Goal: Information Seeking & Learning: Learn about a topic

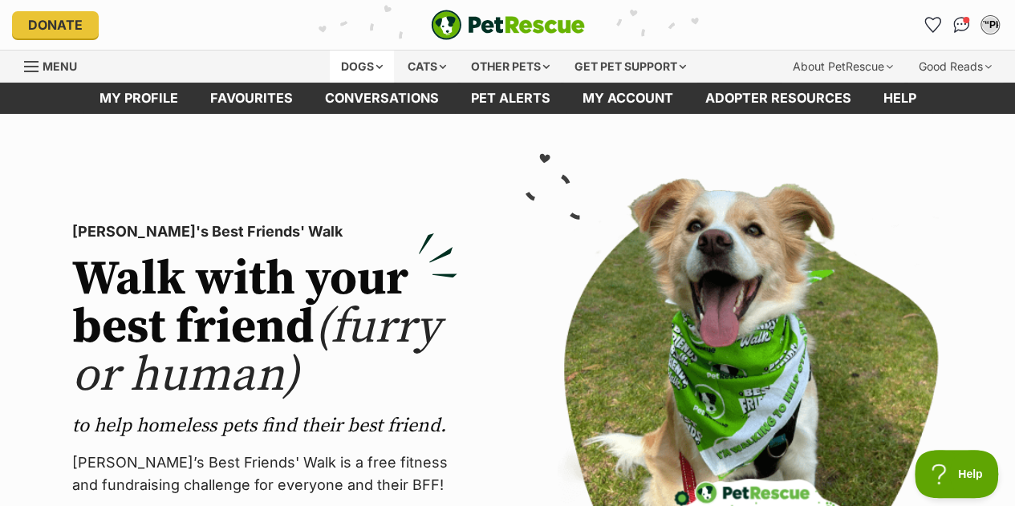
click at [379, 60] on div "Dogs" at bounding box center [362, 67] width 64 height 32
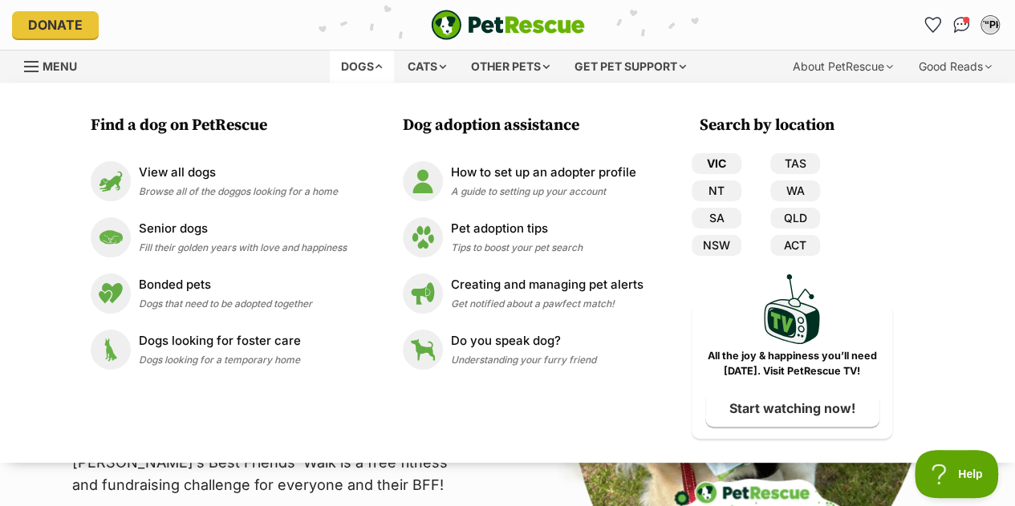
click at [724, 160] on link "VIC" at bounding box center [717, 163] width 50 height 21
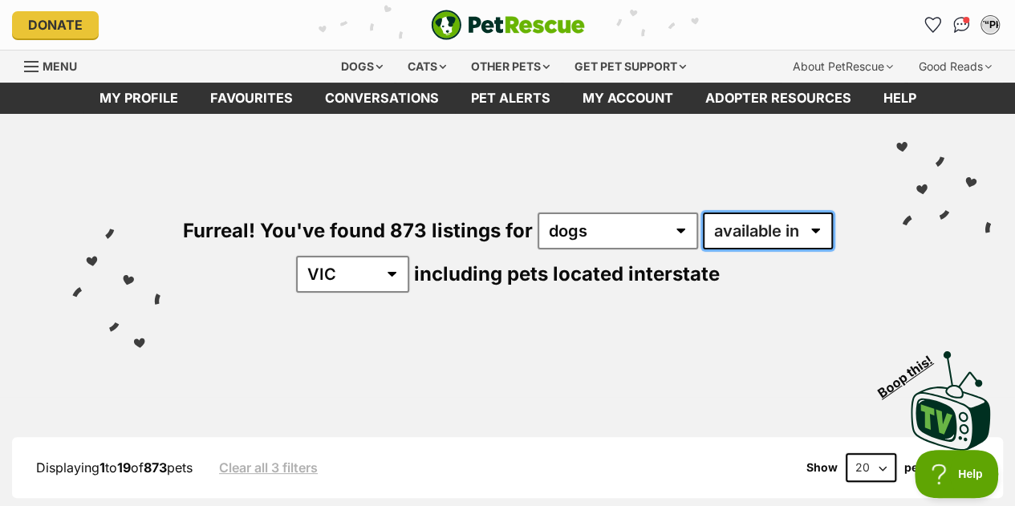
click at [779, 238] on select "available in located in" at bounding box center [768, 231] width 130 height 37
select select "disabled"
click at [703, 213] on select "available in located in" at bounding box center [768, 231] width 130 height 37
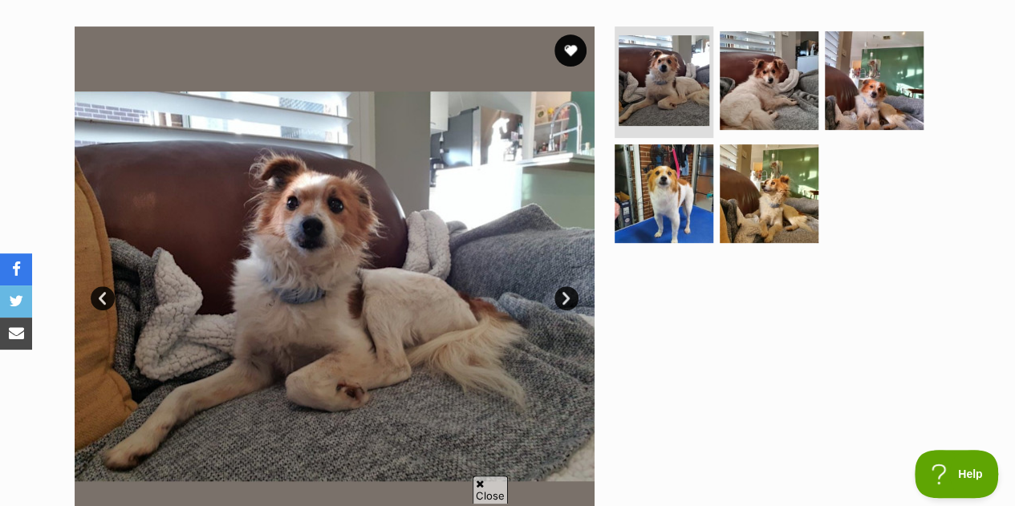
scroll to position [321, 0]
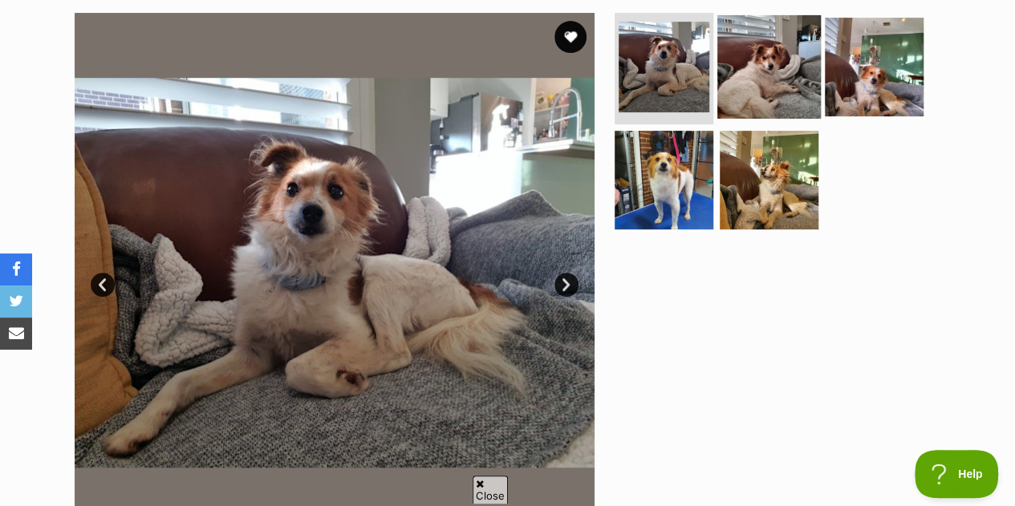
click at [780, 89] on img at bounding box center [769, 66] width 104 height 104
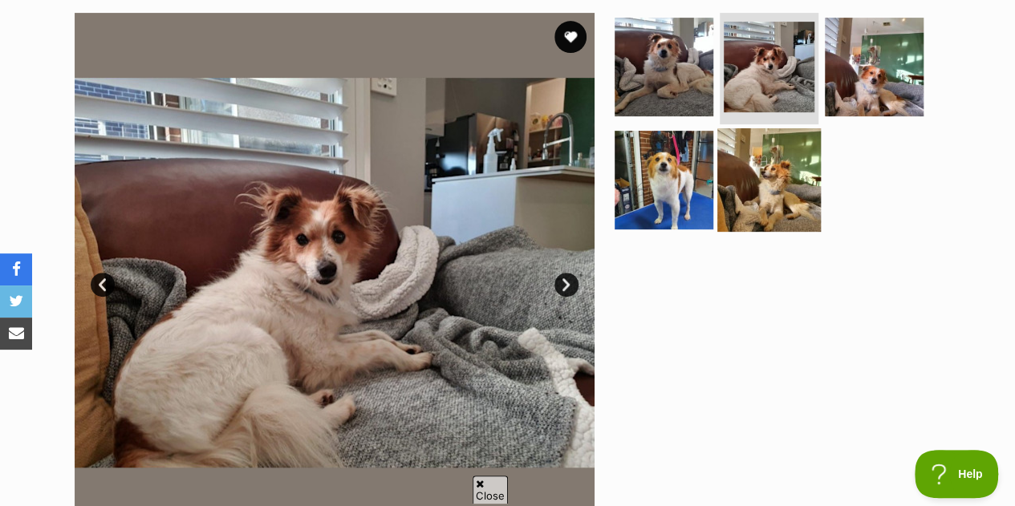
click at [775, 155] on img at bounding box center [769, 180] width 104 height 104
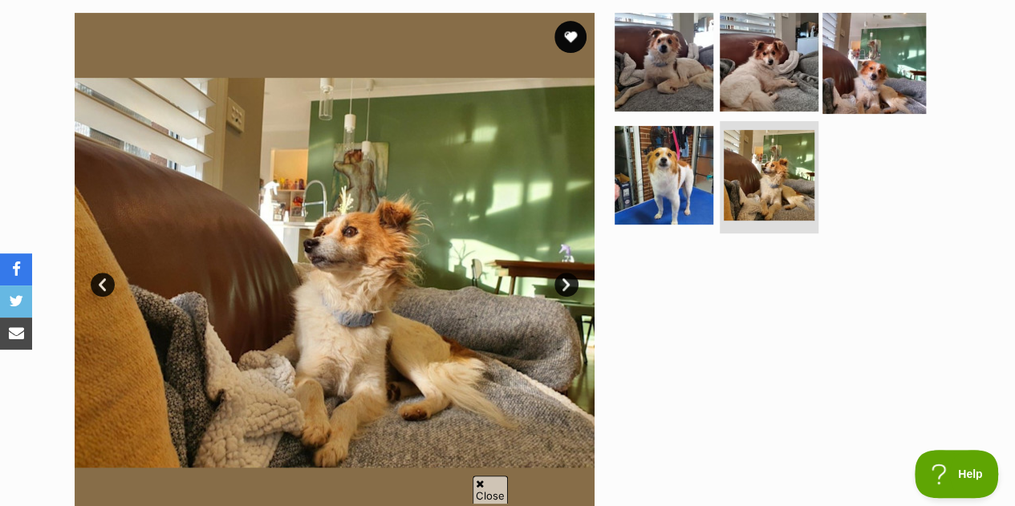
click at [913, 100] on img at bounding box center [875, 62] width 104 height 104
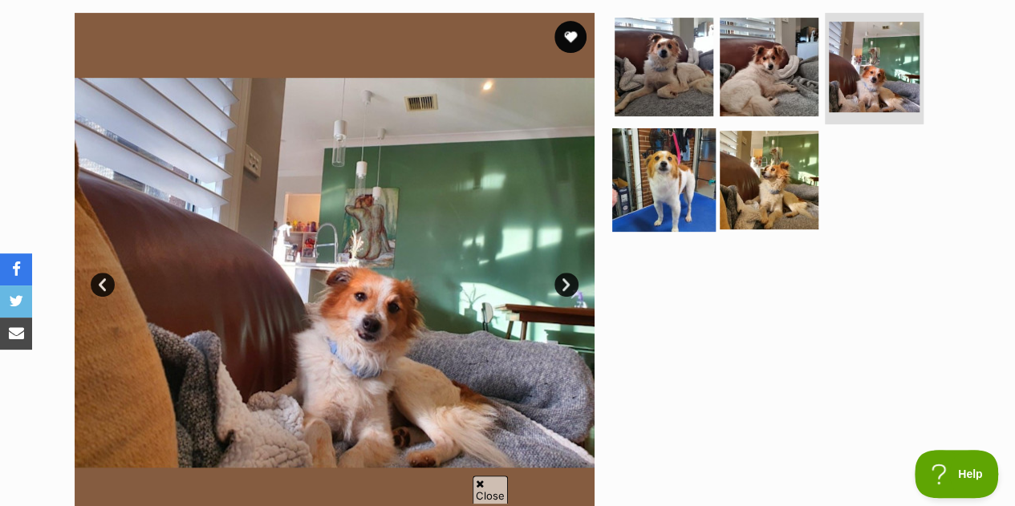
click at [695, 175] on img at bounding box center [664, 180] width 104 height 104
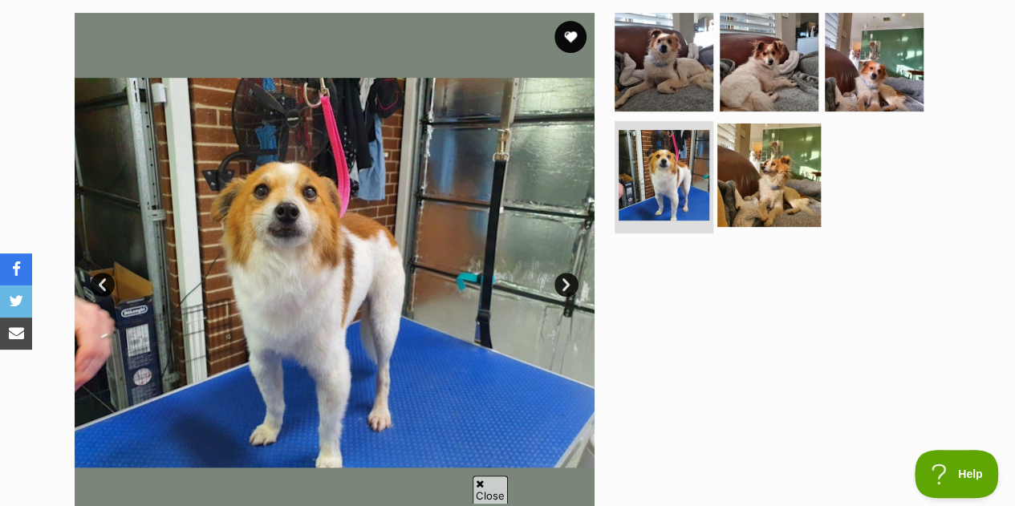
click at [755, 178] on img at bounding box center [769, 176] width 104 height 104
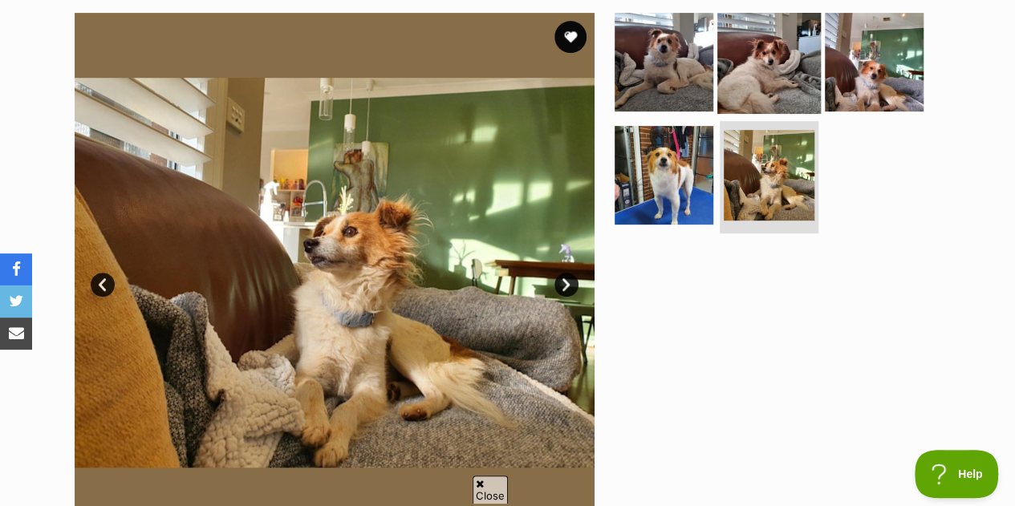
click at [810, 52] on img at bounding box center [769, 62] width 104 height 104
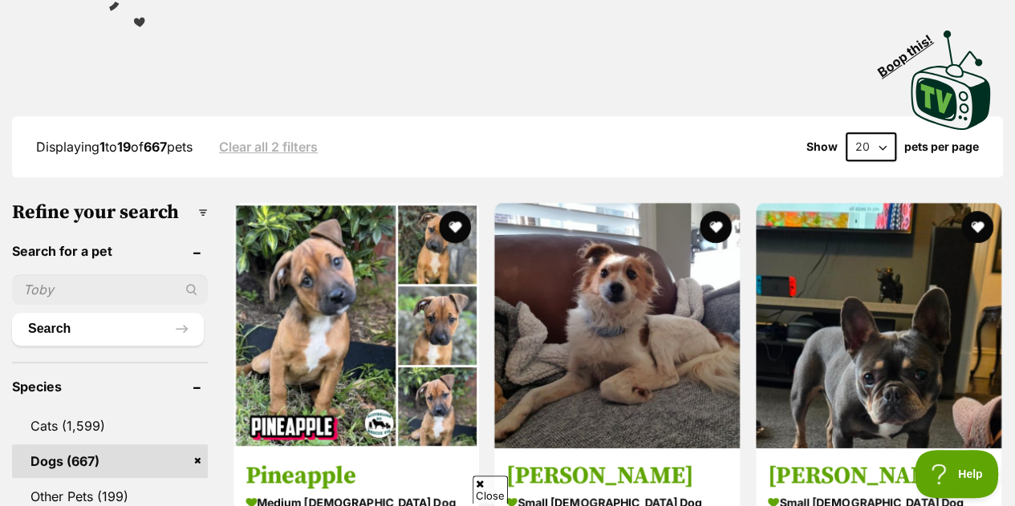
click at [889, 148] on select "20 40 60" at bounding box center [871, 146] width 51 height 29
select select "60"
click at [846, 132] on select "20 40 60" at bounding box center [871, 146] width 51 height 29
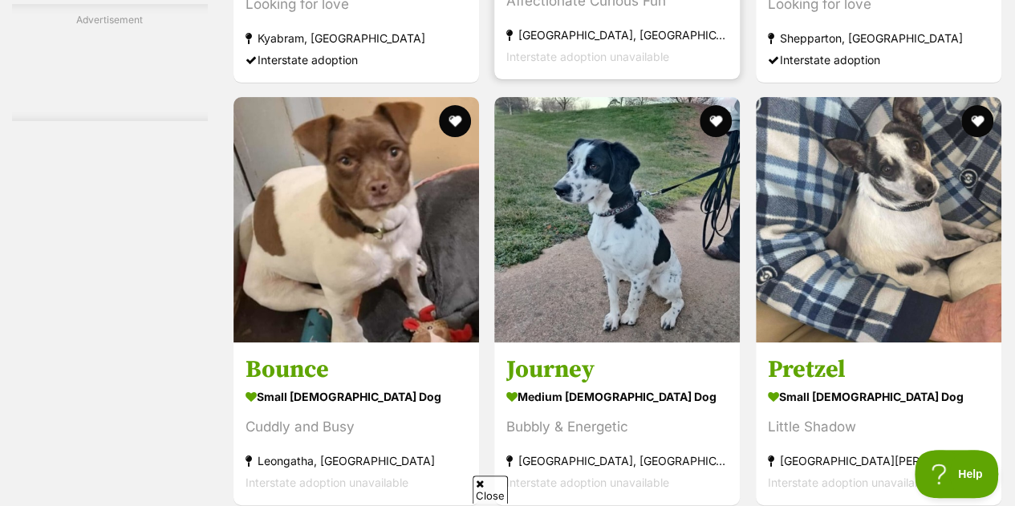
scroll to position [3290, 0]
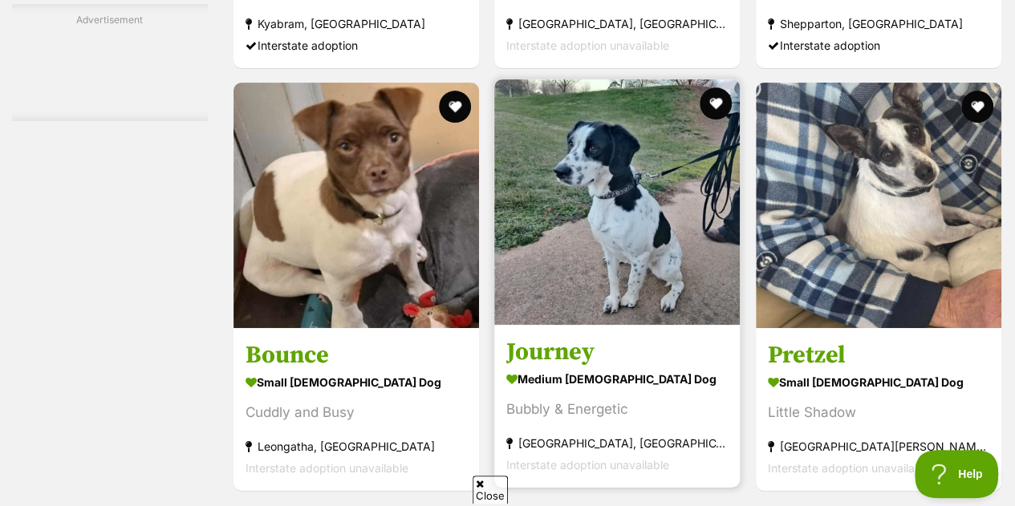
click at [689, 307] on img at bounding box center [617, 202] width 246 height 246
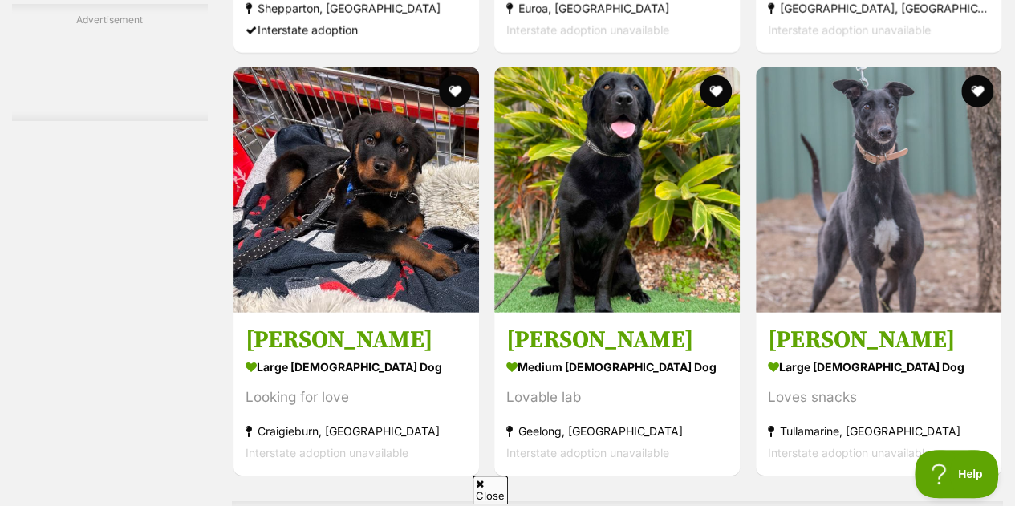
scroll to position [5307, 0]
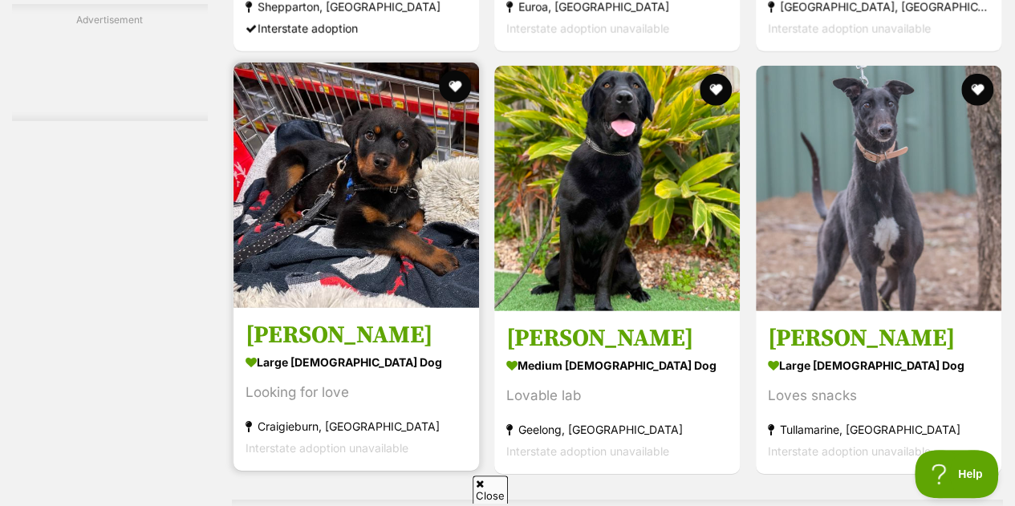
click at [440, 221] on img at bounding box center [357, 186] width 246 height 246
click at [461, 95] on button "favourite" at bounding box center [454, 86] width 35 height 35
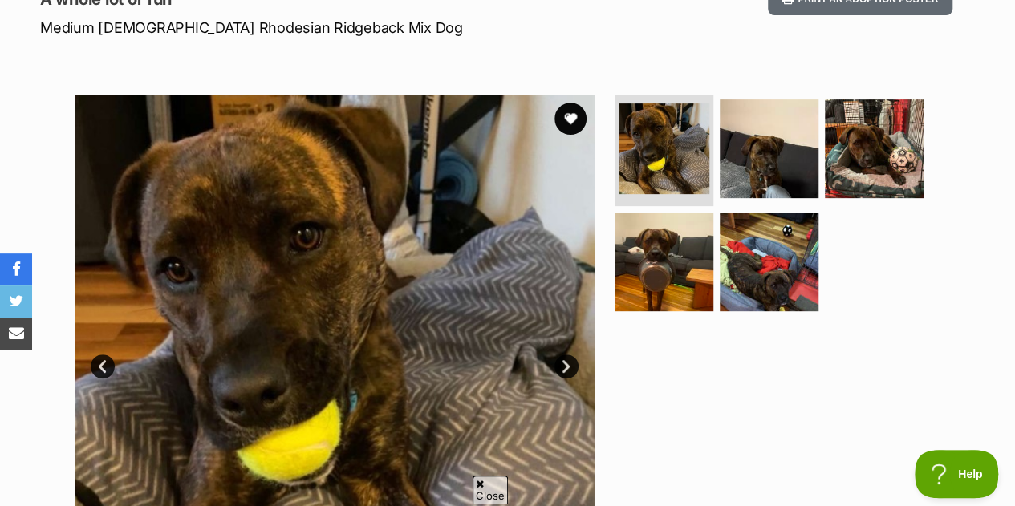
scroll to position [241, 0]
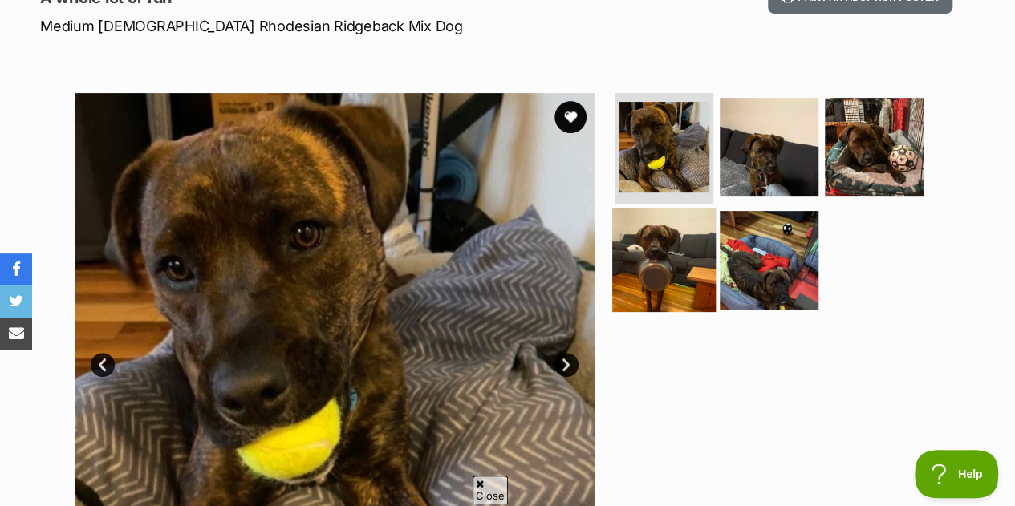
click at [668, 262] on img at bounding box center [664, 261] width 104 height 104
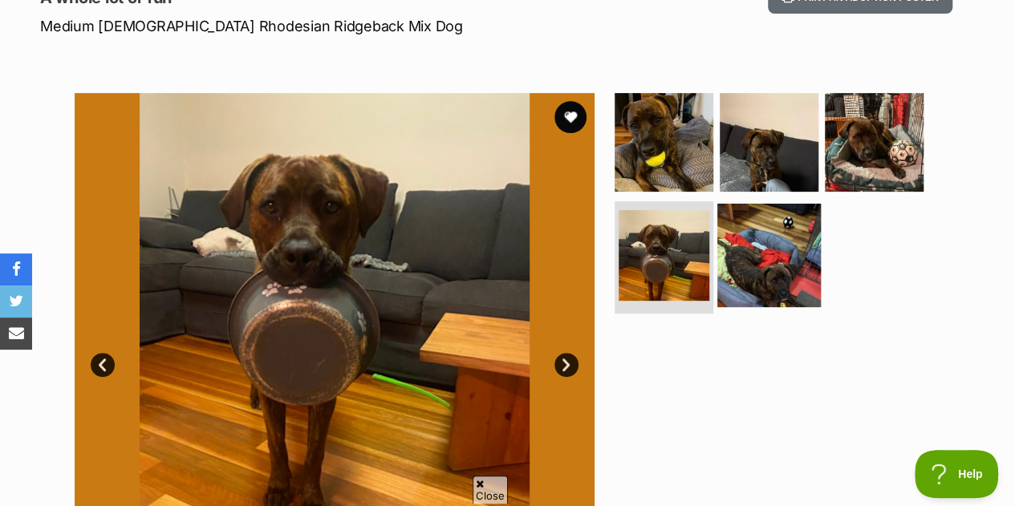
click at [767, 266] on img at bounding box center [769, 256] width 104 height 104
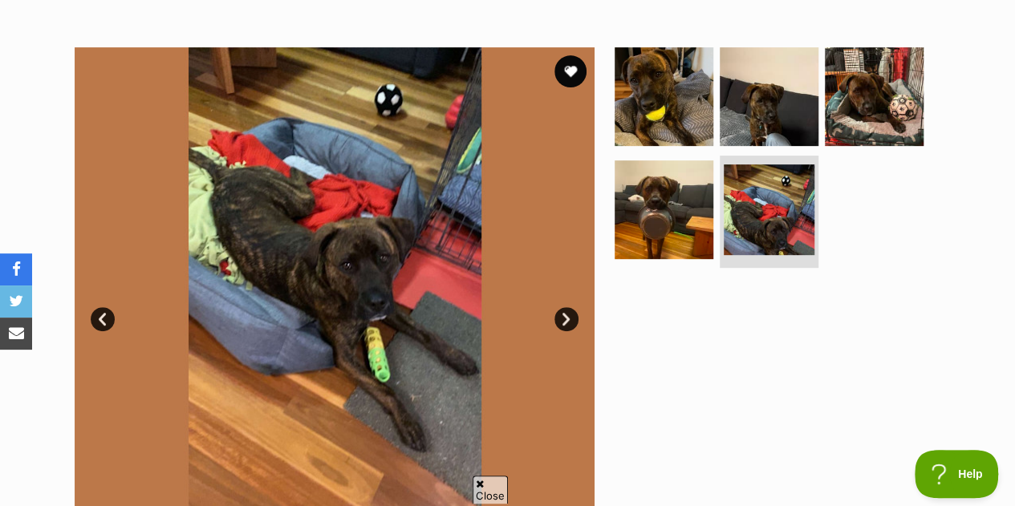
scroll to position [295, 0]
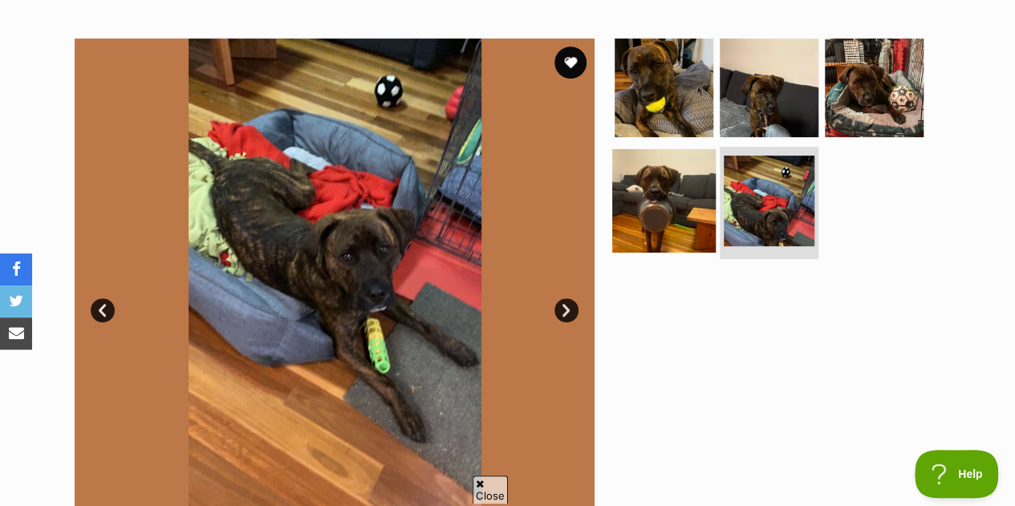
click at [624, 197] on img at bounding box center [664, 201] width 104 height 104
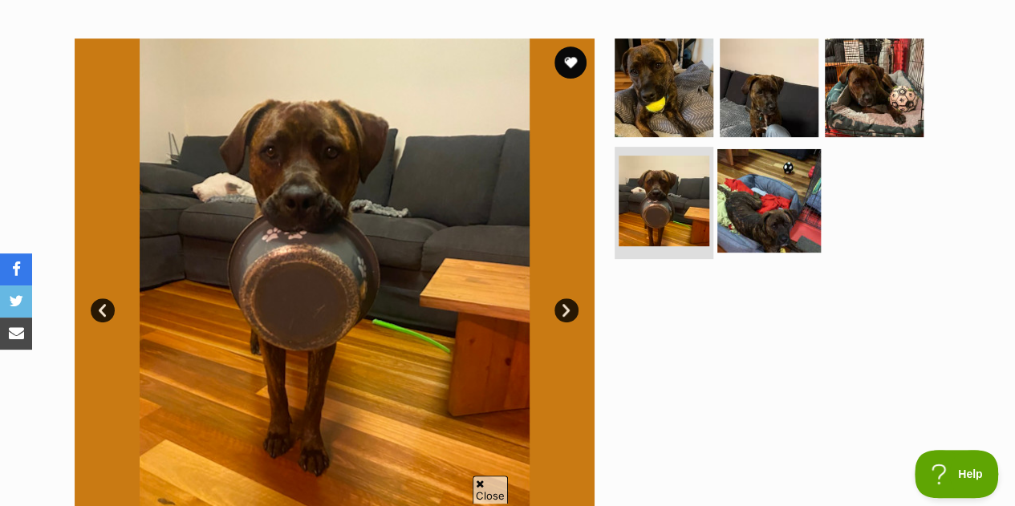
click at [763, 166] on img at bounding box center [769, 201] width 104 height 104
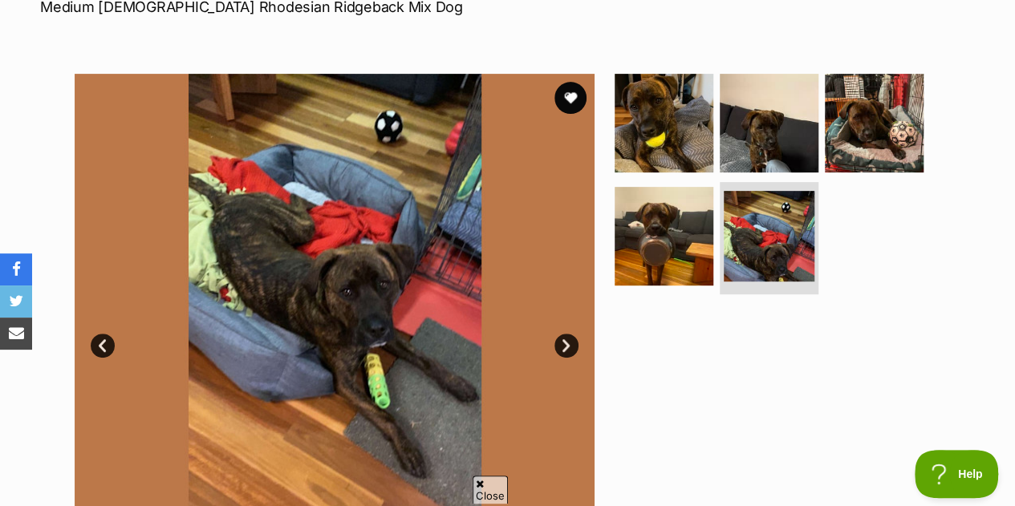
scroll to position [263, 0]
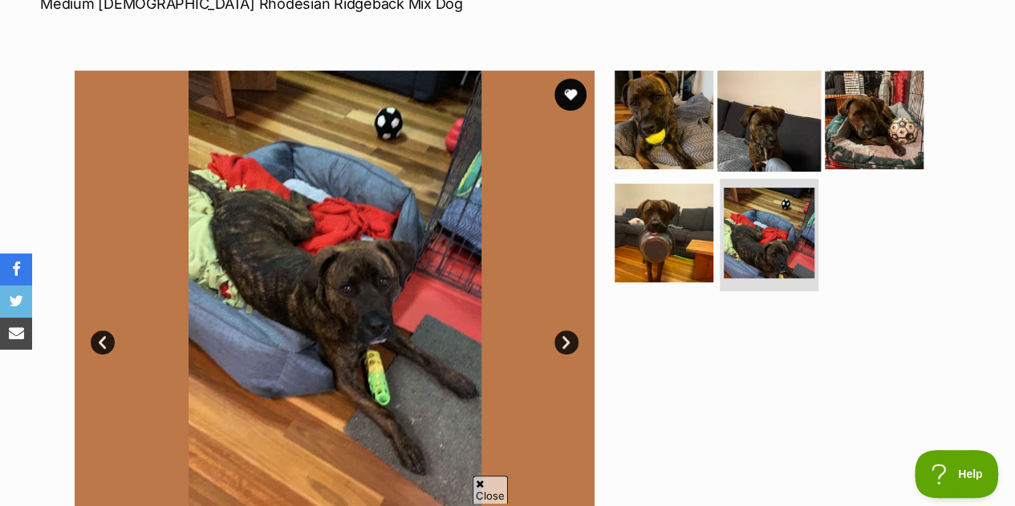
click at [758, 73] on img at bounding box center [769, 119] width 104 height 104
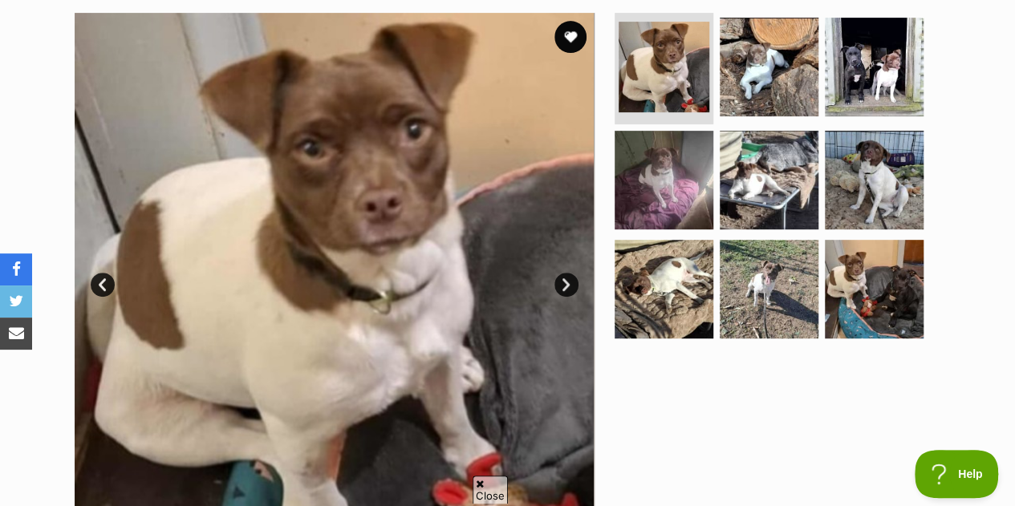
scroll to position [321, 0]
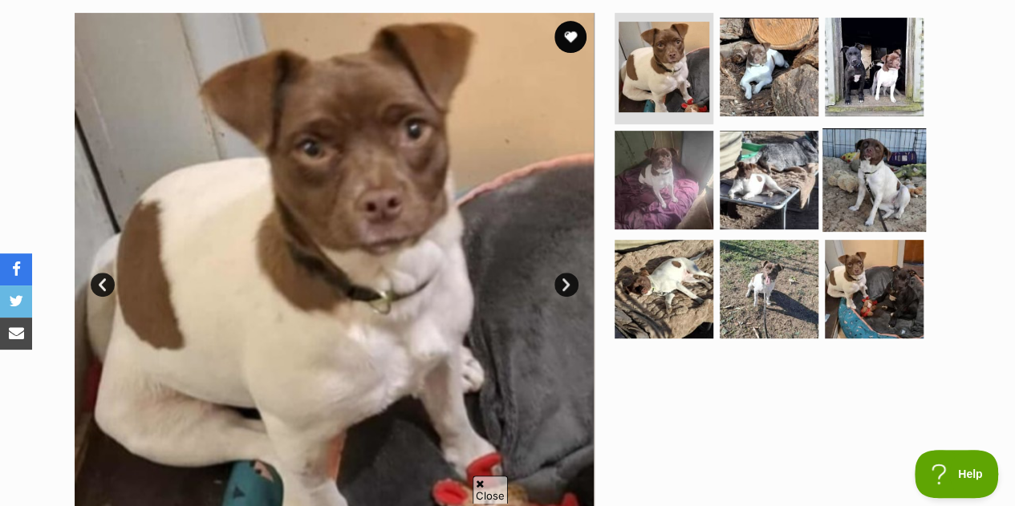
click at [904, 175] on img at bounding box center [875, 180] width 104 height 104
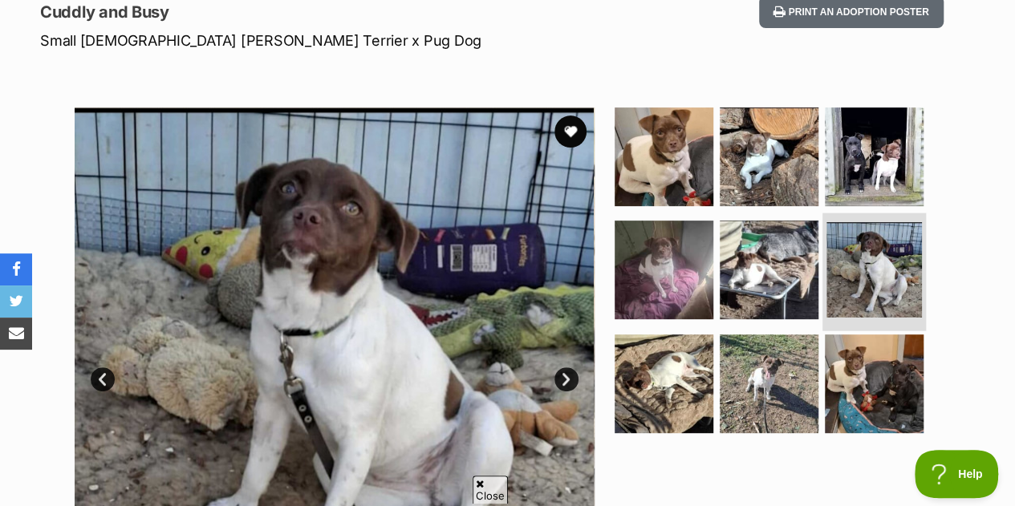
scroll to position [226, 0]
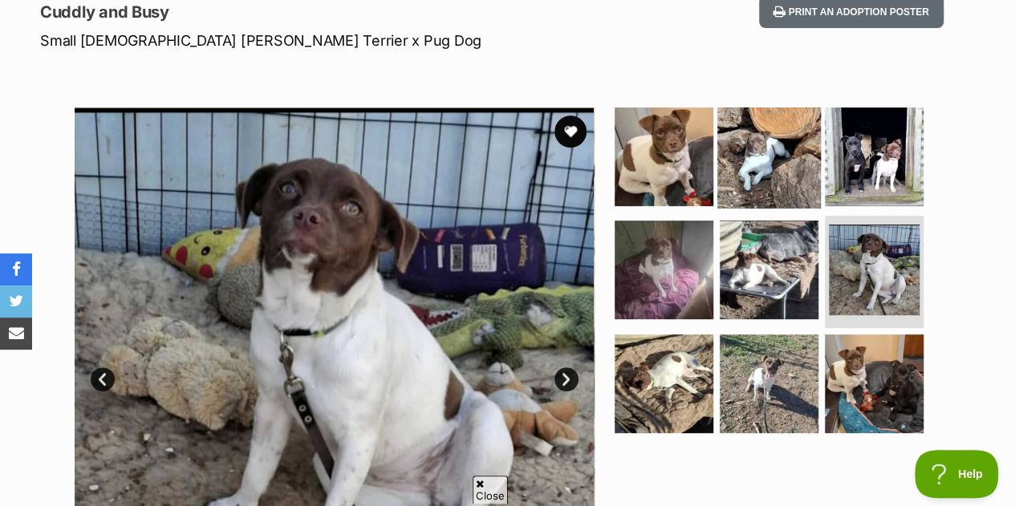
click at [788, 183] on img at bounding box center [769, 156] width 104 height 104
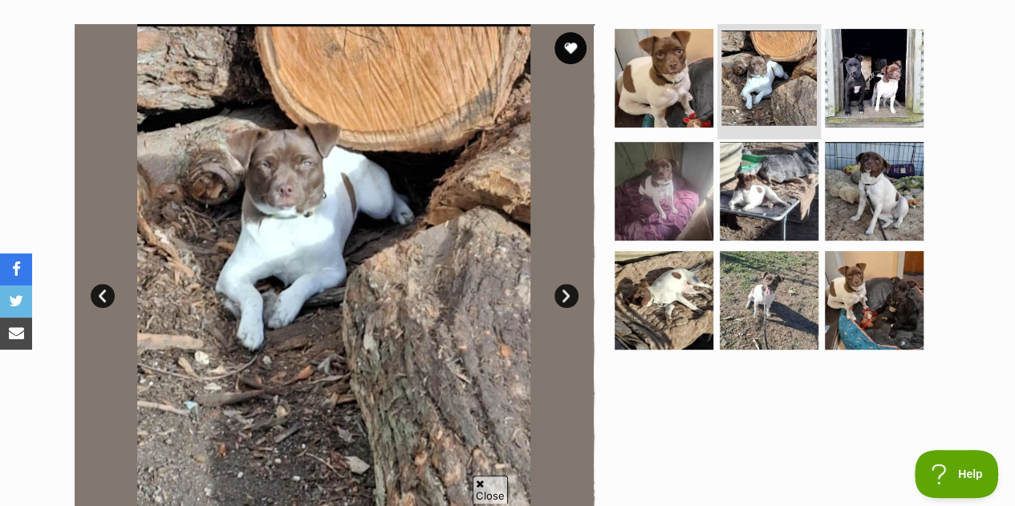
scroll to position [311, 0]
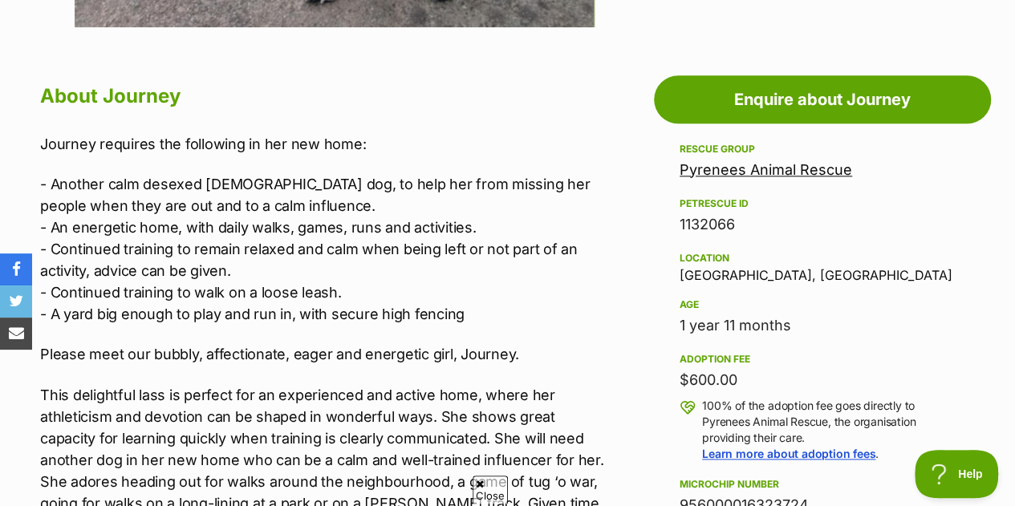
scroll to position [850, 0]
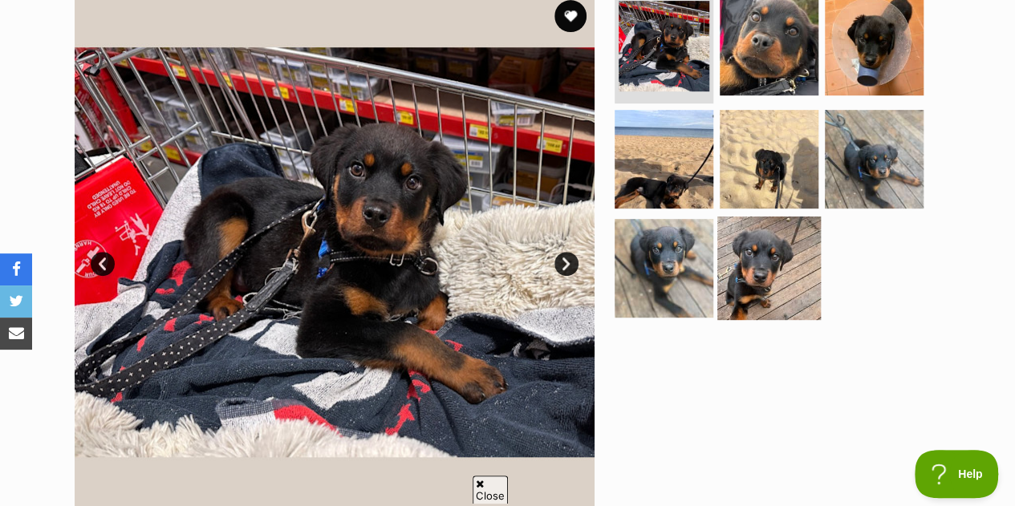
scroll to position [149, 0]
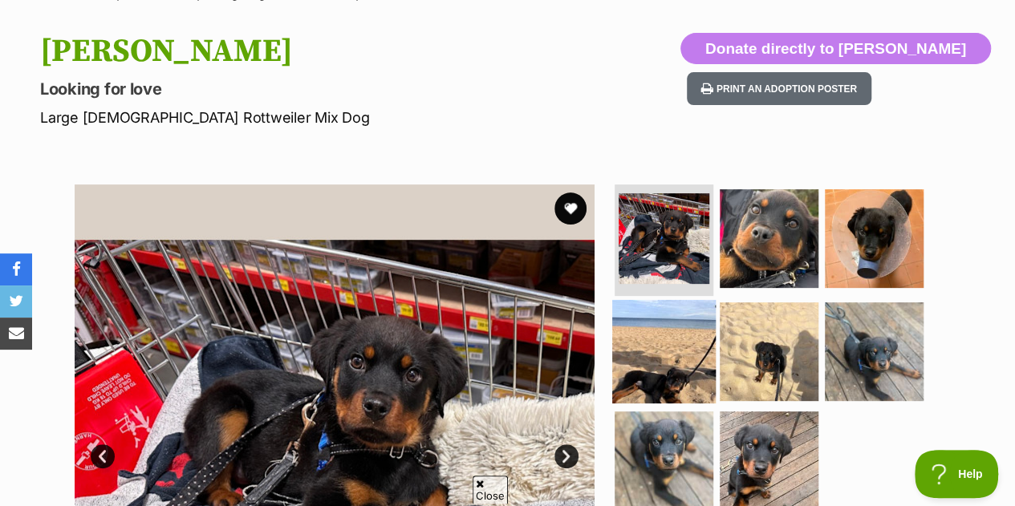
click at [705, 356] on img at bounding box center [664, 352] width 104 height 104
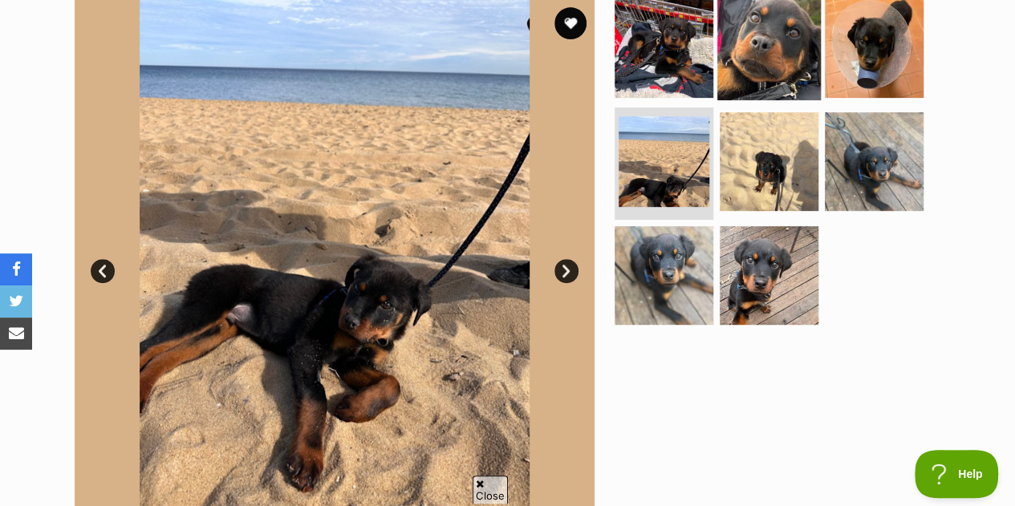
scroll to position [310, 0]
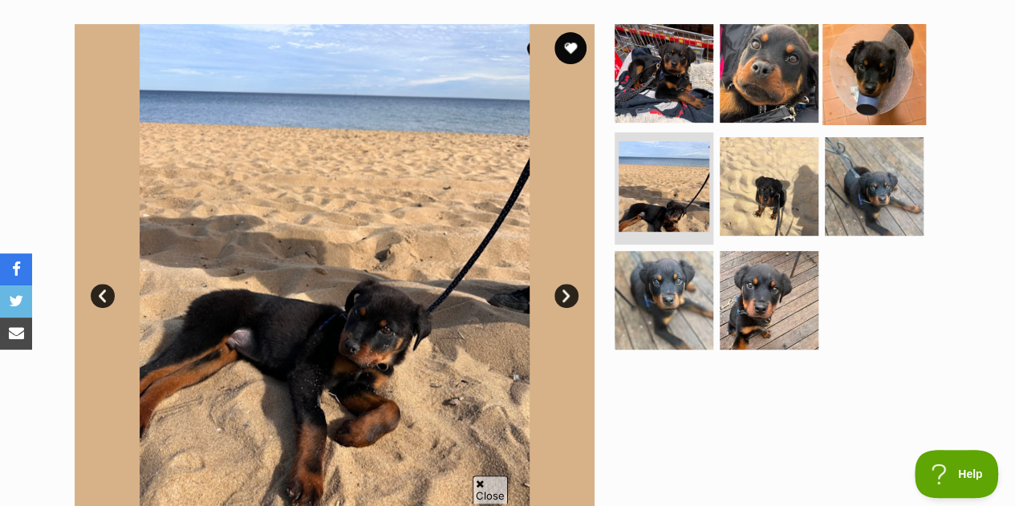
click at [854, 110] on img at bounding box center [875, 73] width 104 height 104
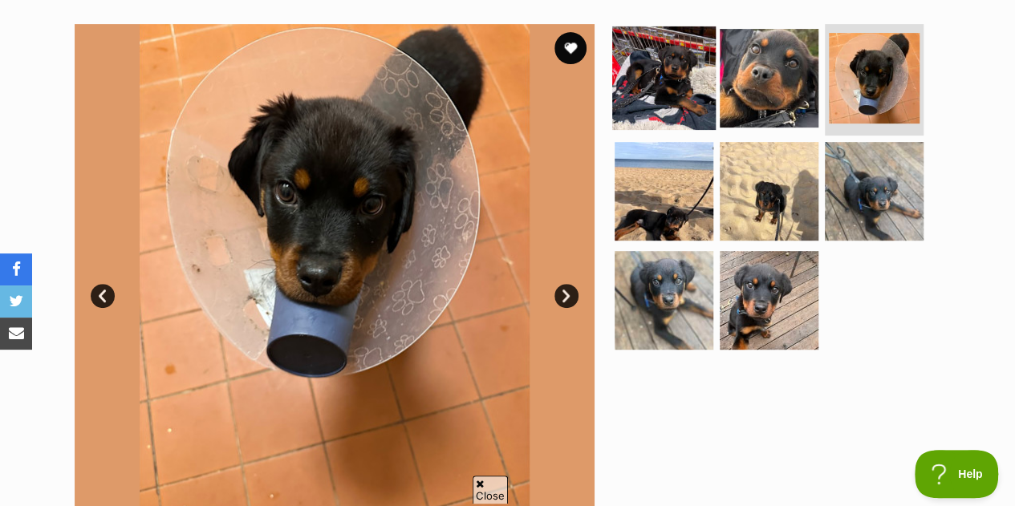
click at [684, 112] on img at bounding box center [664, 78] width 104 height 104
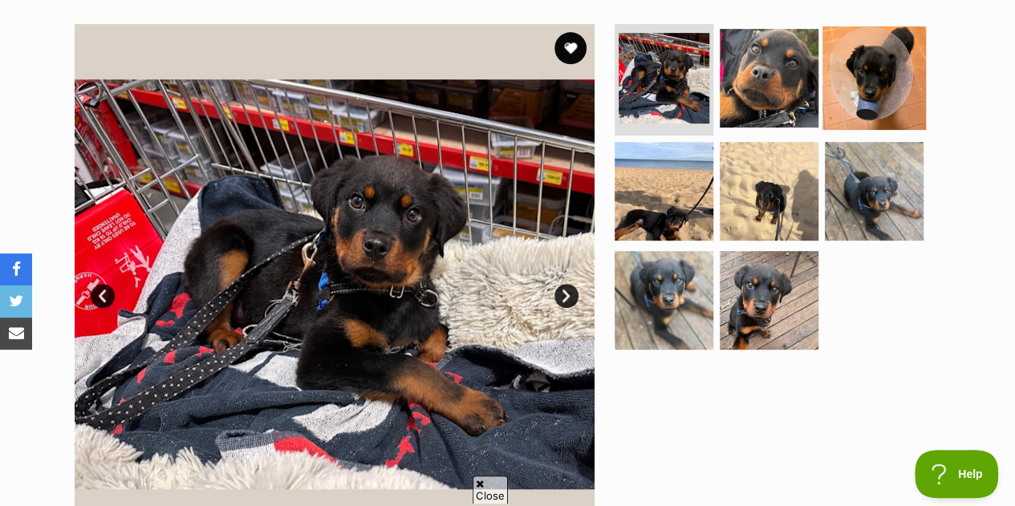
click at [847, 63] on img at bounding box center [875, 78] width 104 height 104
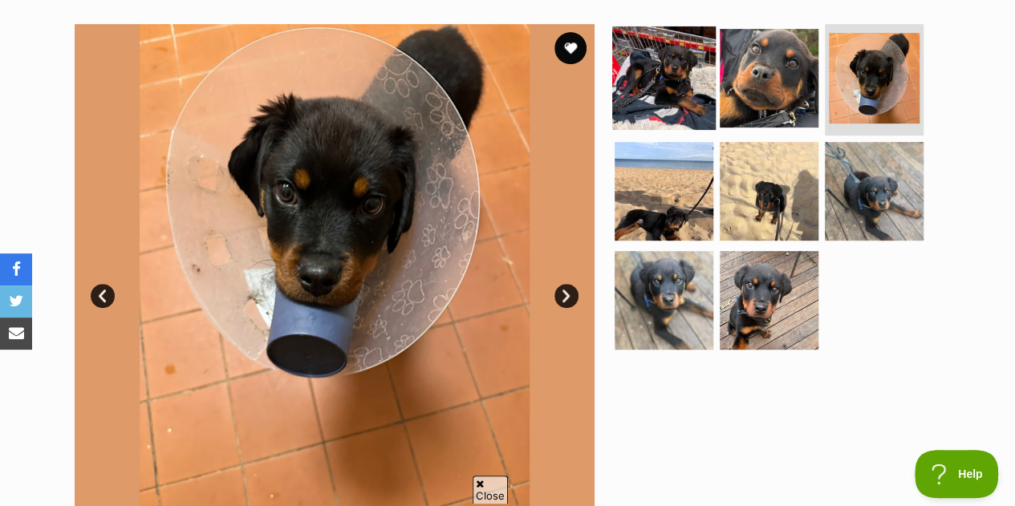
click at [688, 96] on img at bounding box center [664, 78] width 104 height 104
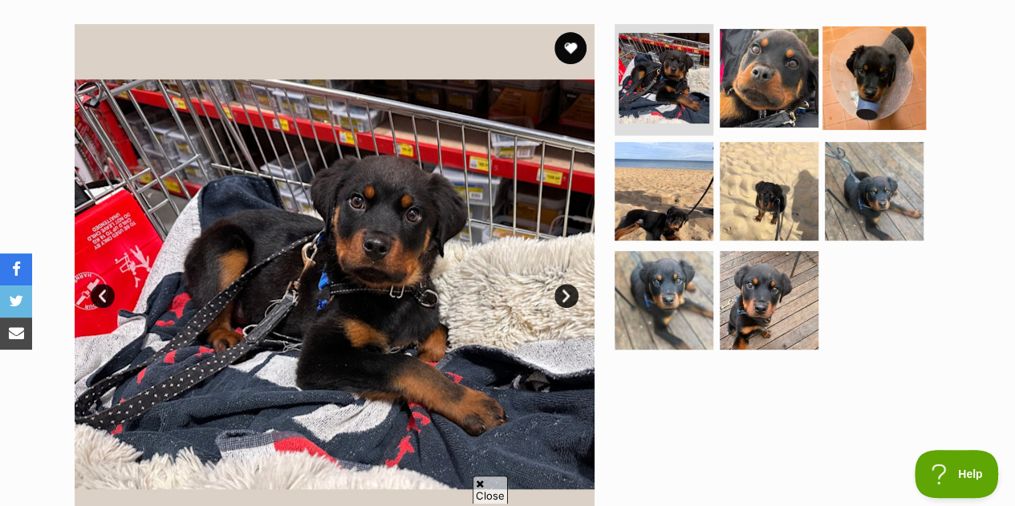
click at [858, 109] on img at bounding box center [875, 78] width 104 height 104
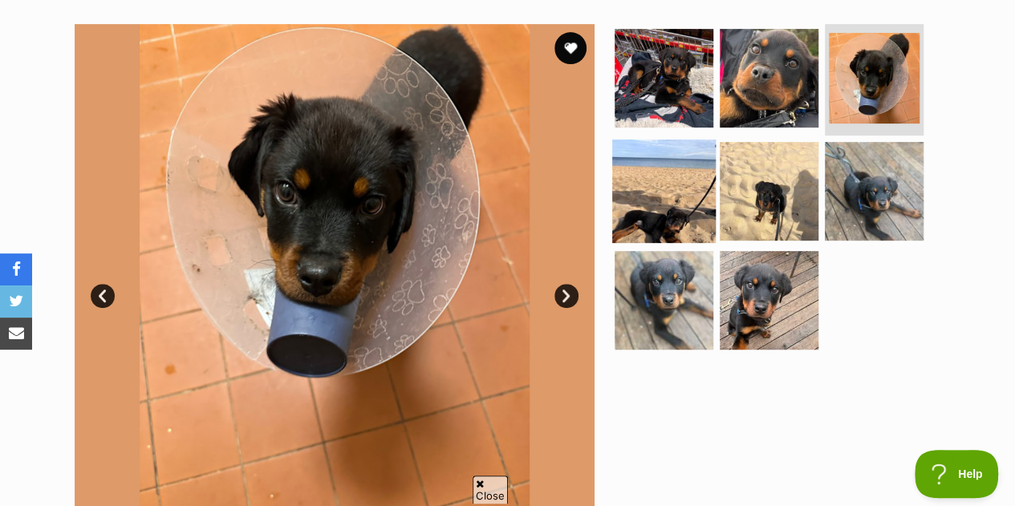
click at [710, 201] on img at bounding box center [664, 192] width 104 height 104
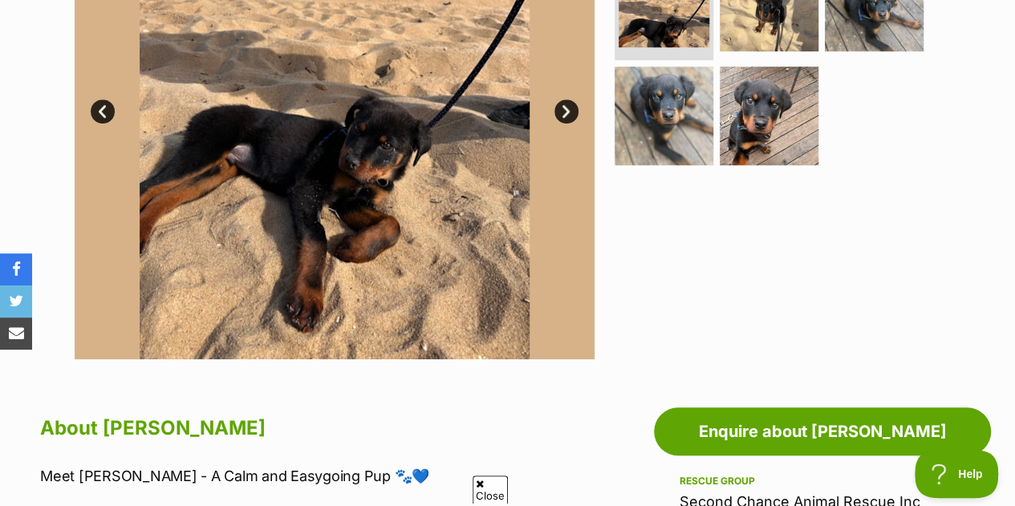
scroll to position [470, 0]
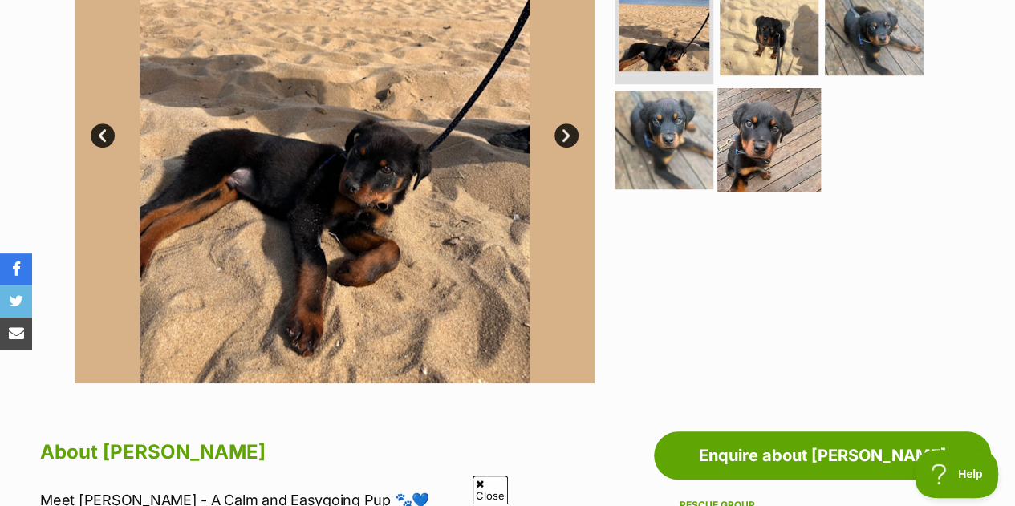
click at [778, 124] on img at bounding box center [769, 140] width 104 height 104
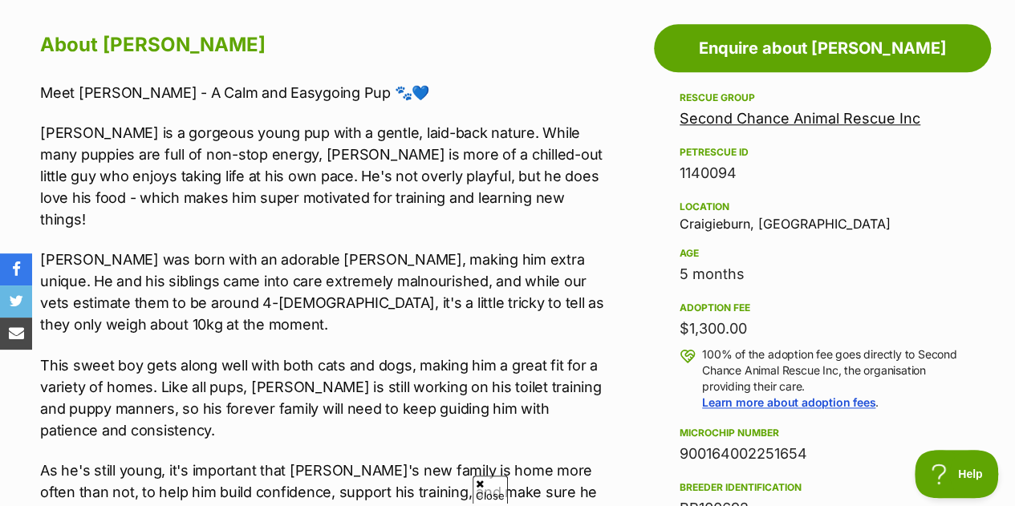
scroll to position [952, 0]
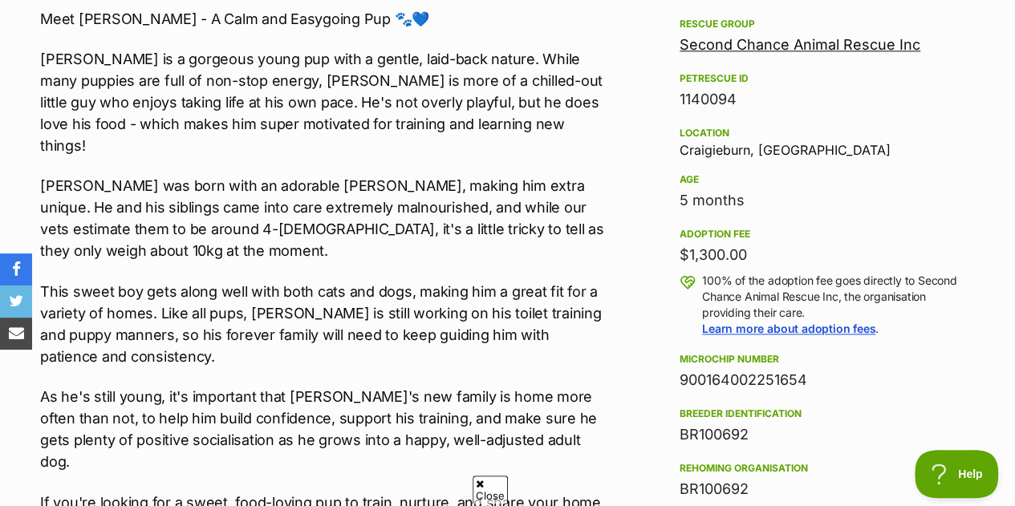
click at [708, 52] on link "Second Chance Animal Rescue Inc" at bounding box center [800, 44] width 241 height 17
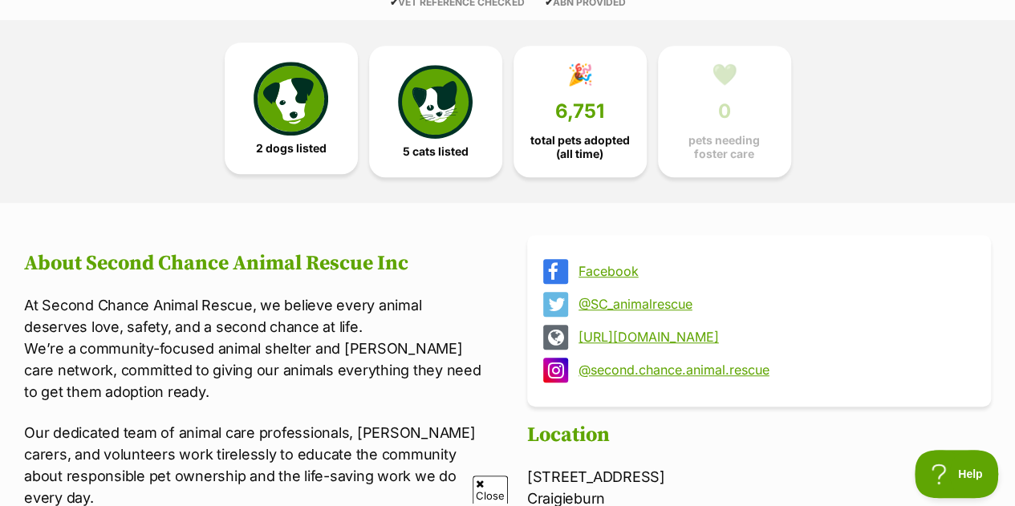
click at [315, 170] on link "2 dogs listed" at bounding box center [291, 109] width 133 height 132
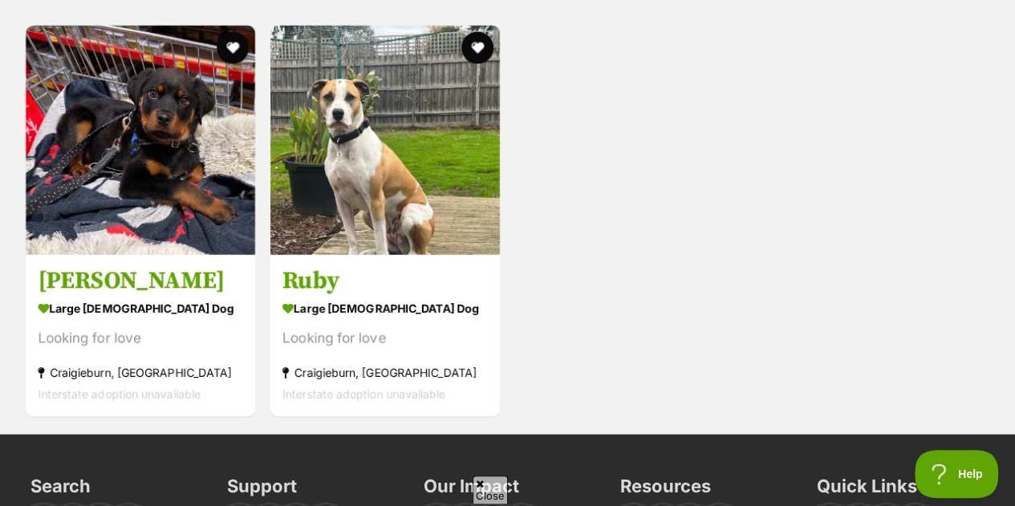
scroll to position [1576, 0]
